Goal: Transaction & Acquisition: Obtain resource

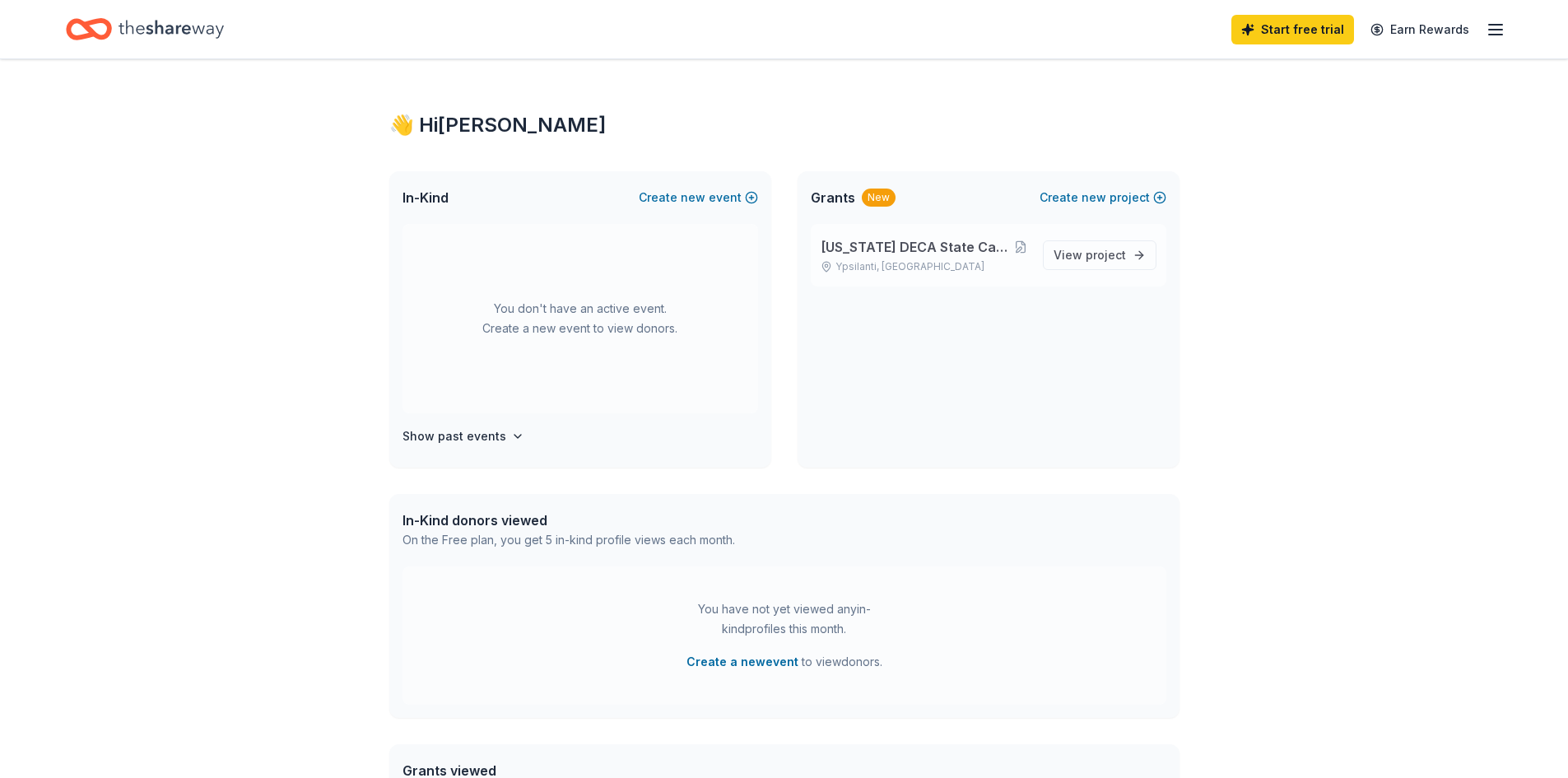
click at [939, 248] on span "[US_STATE] DECA State Career Development Conference" at bounding box center [916, 247] width 192 height 20
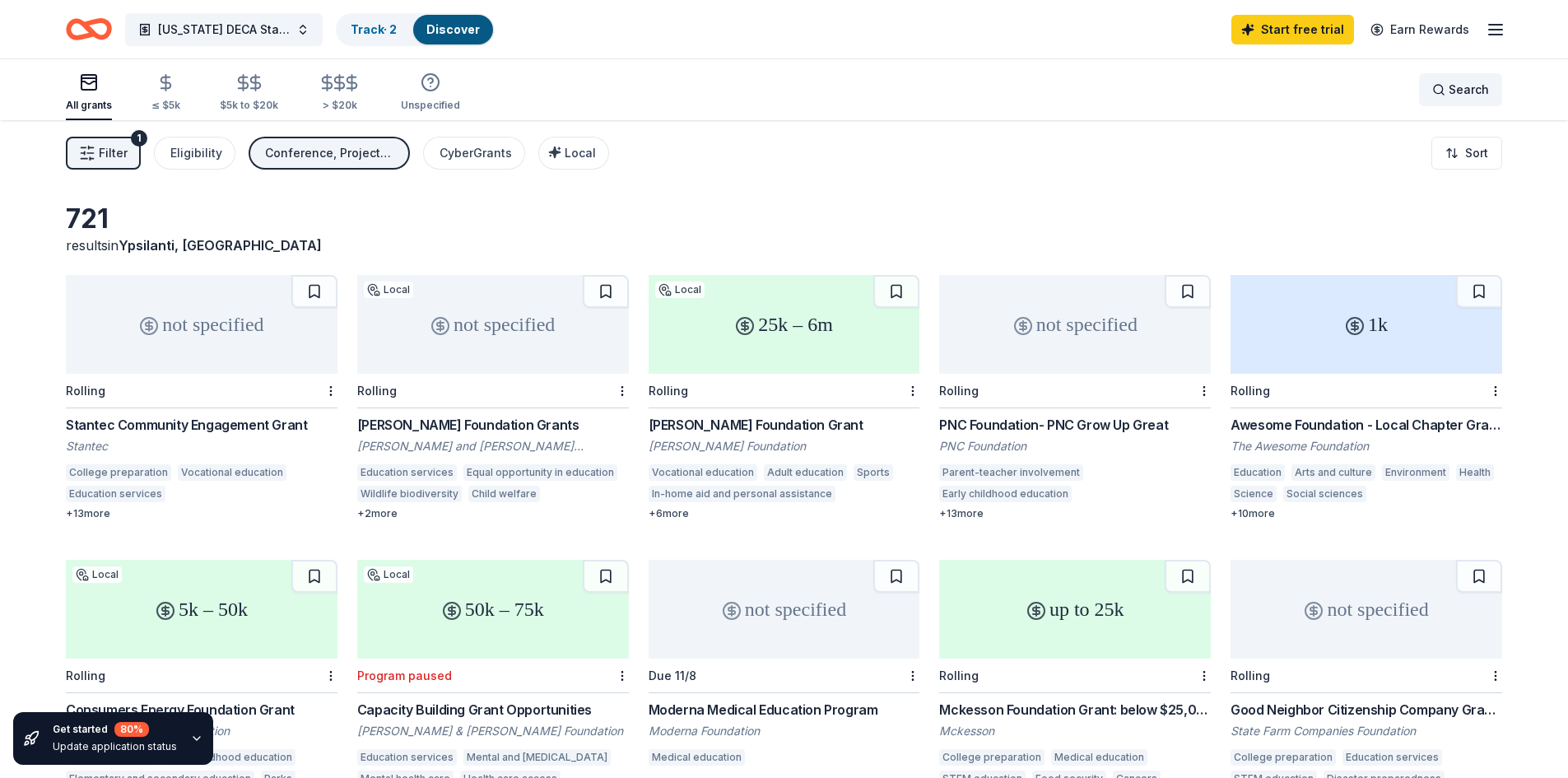
click at [1456, 84] on span "Search" at bounding box center [1469, 90] width 40 height 20
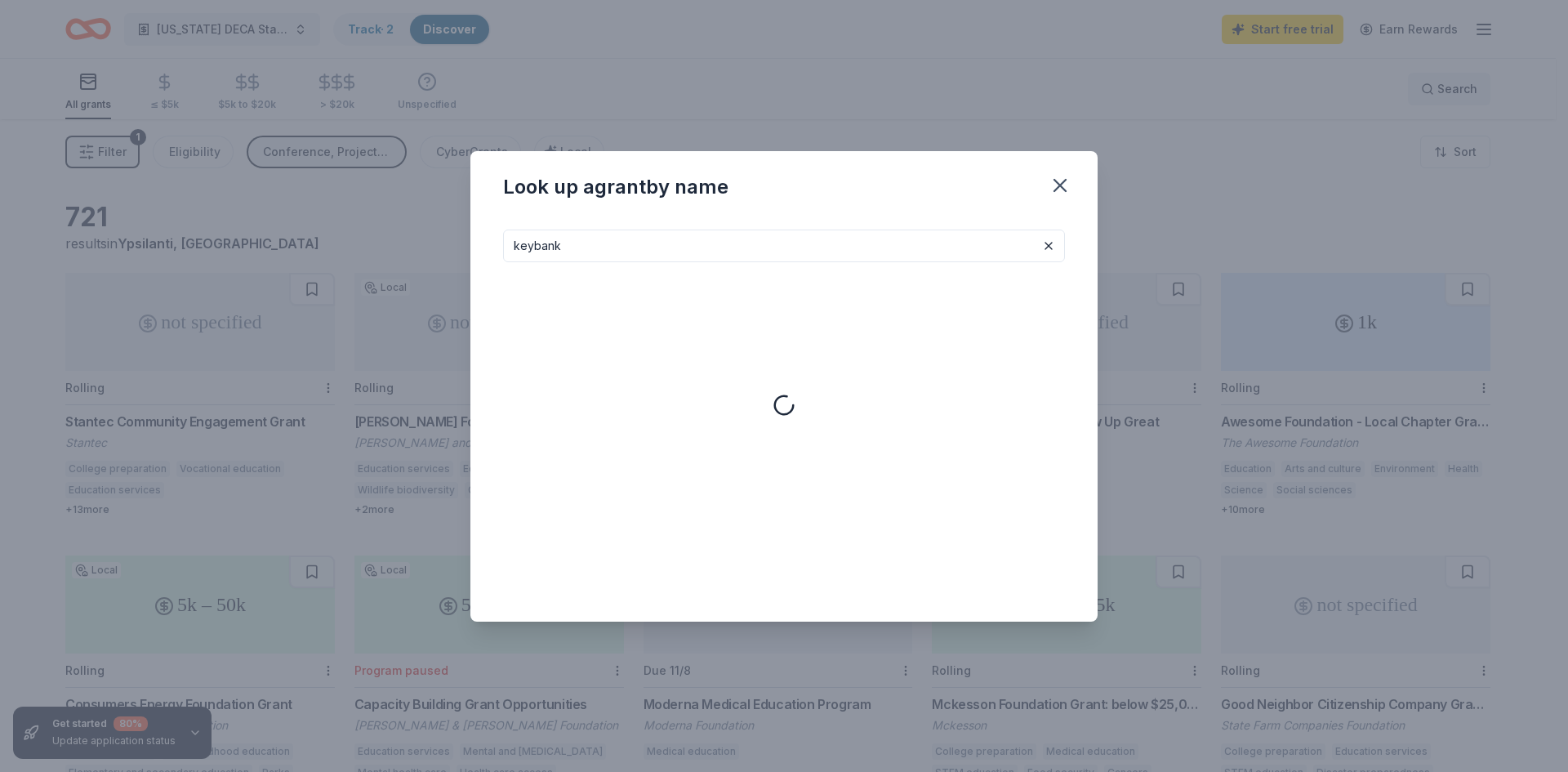
type input "keybank"
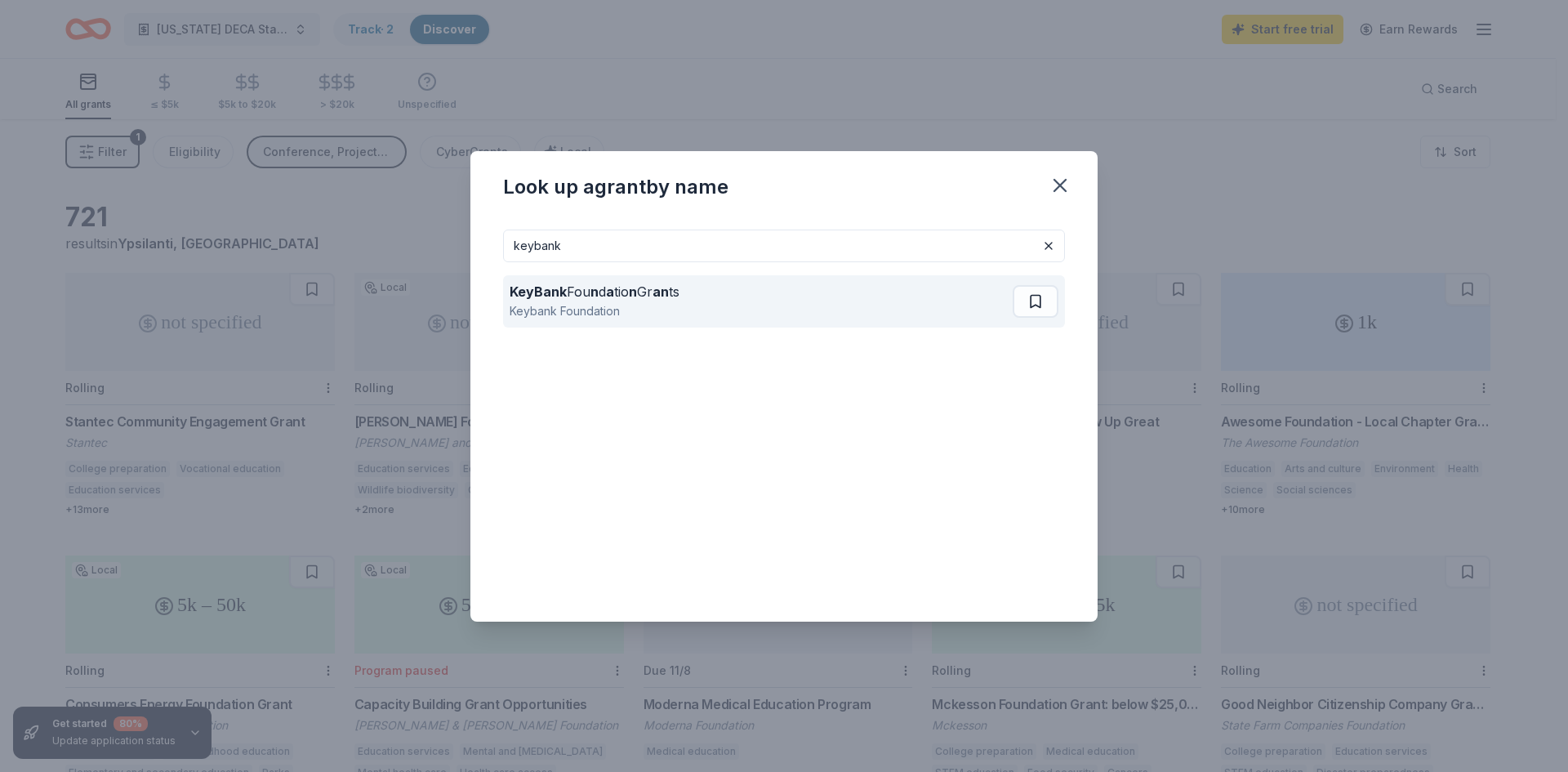
click at [658, 291] on strong "an" at bounding box center [661, 292] width 16 height 16
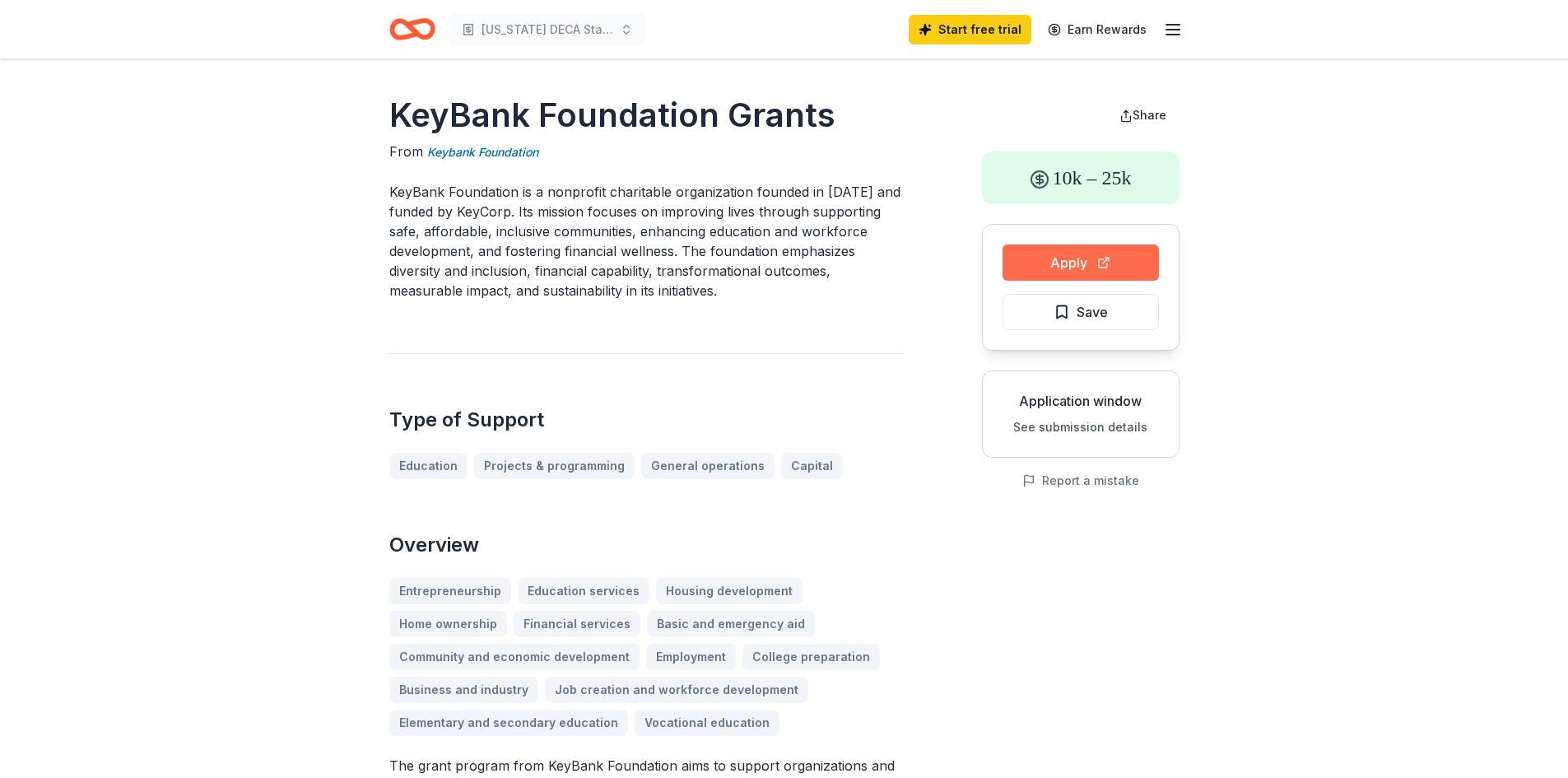
click at [1082, 264] on button "Apply" at bounding box center [1081, 263] width 156 height 36
